Goal: Transaction & Acquisition: Subscribe to service/newsletter

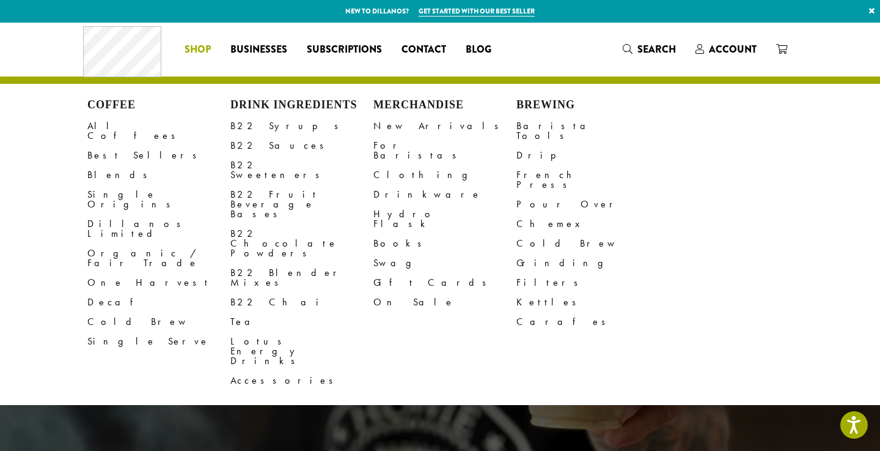
click at [199, 45] on li "Coffee All Coffees Best Sellers Blends Single Origins Dillanos Limited Organic …" at bounding box center [198, 50] width 46 height 20
click at [347, 50] on span "Subscriptions" at bounding box center [344, 49] width 75 height 15
click at [202, 48] on span "Shop" at bounding box center [198, 49] width 26 height 15
